Goal: Check status: Check status

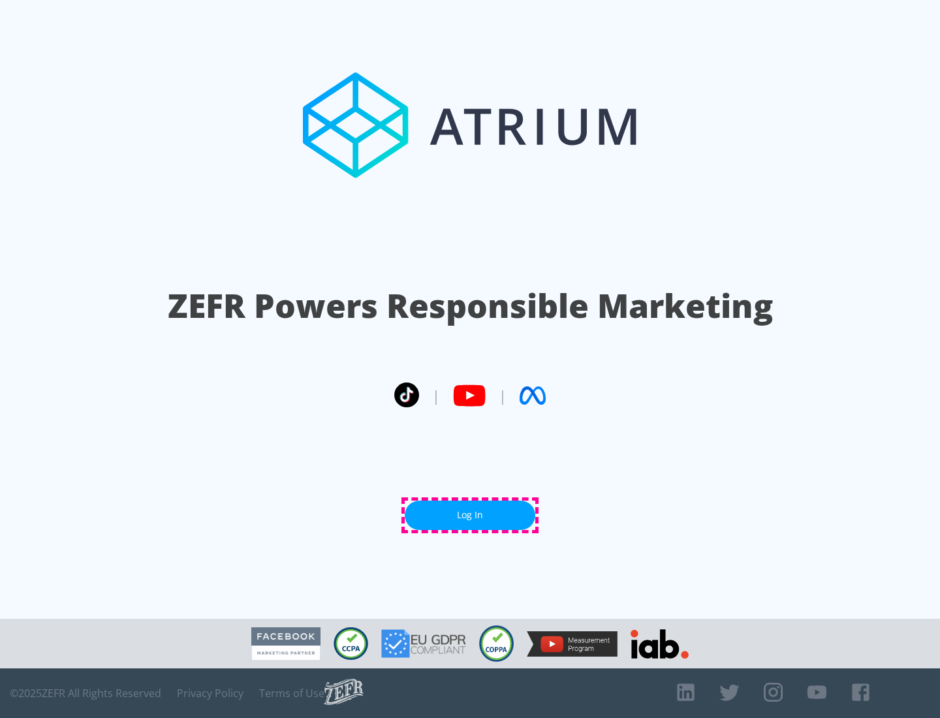
click at [470, 515] on link "Log In" at bounding box center [470, 515] width 131 height 29
